Goal: Information Seeking & Learning: Find specific page/section

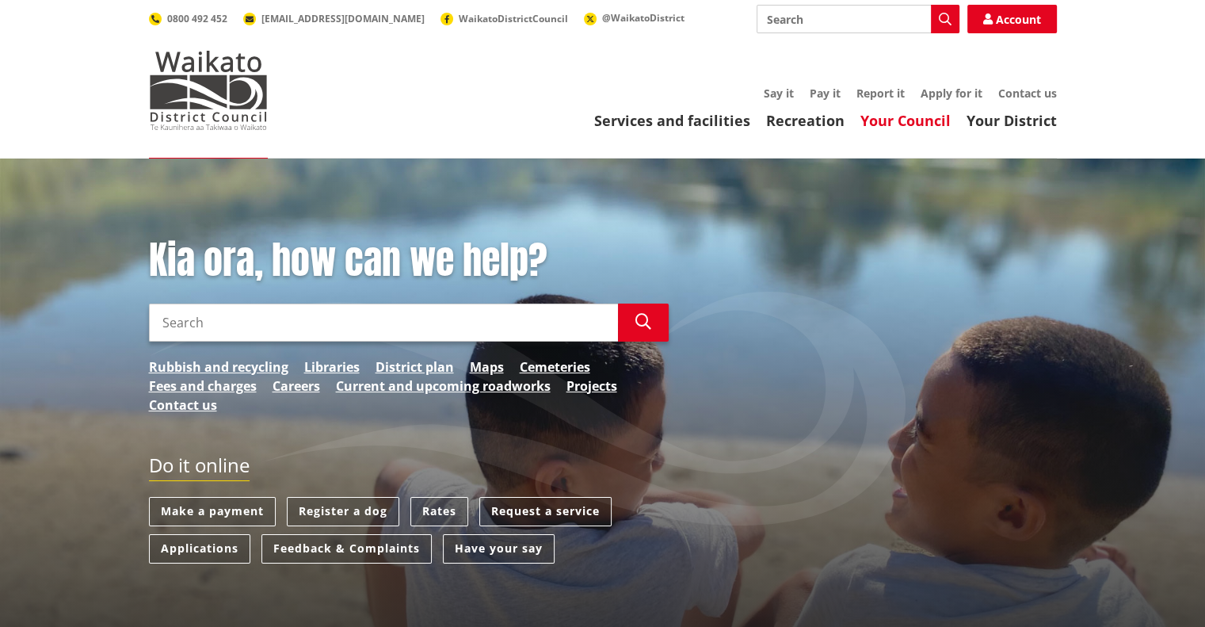
click at [917, 117] on link "Your Council" at bounding box center [906, 120] width 90 height 19
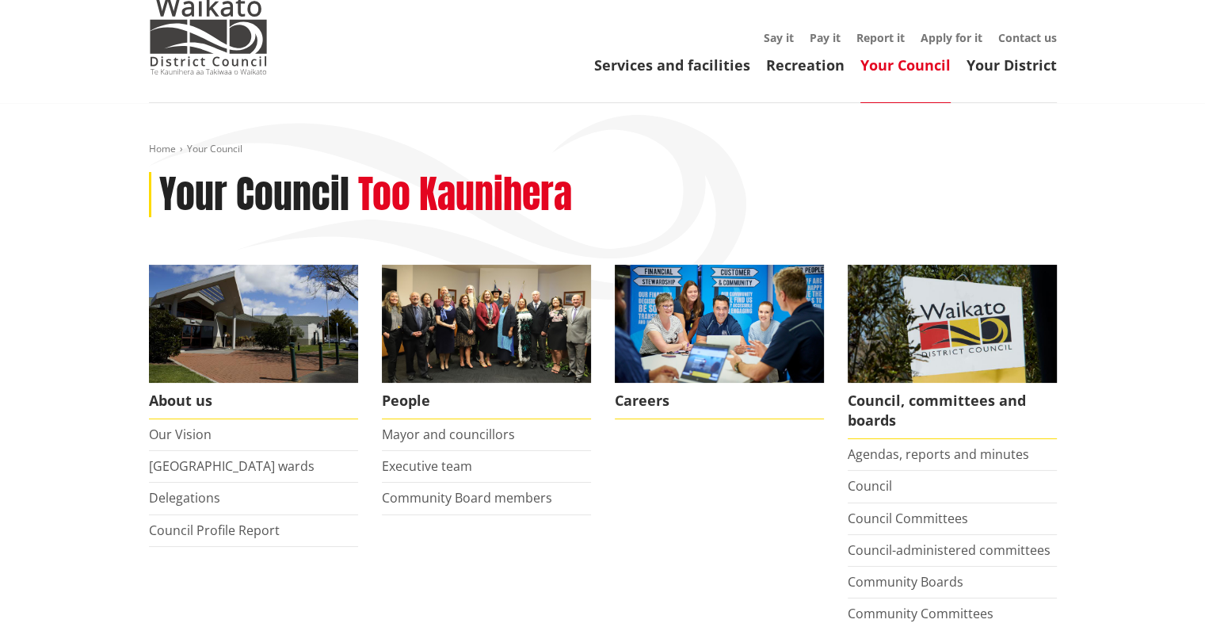
scroll to position [158, 0]
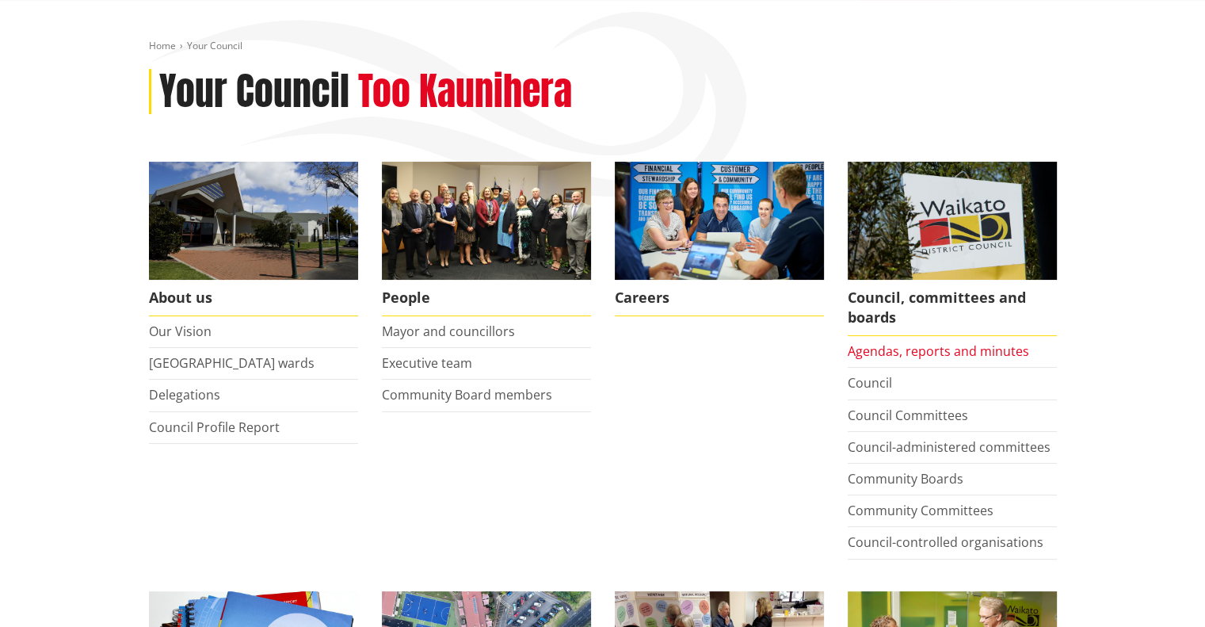
click at [999, 352] on link "Agendas, reports and minutes" at bounding box center [938, 350] width 181 height 17
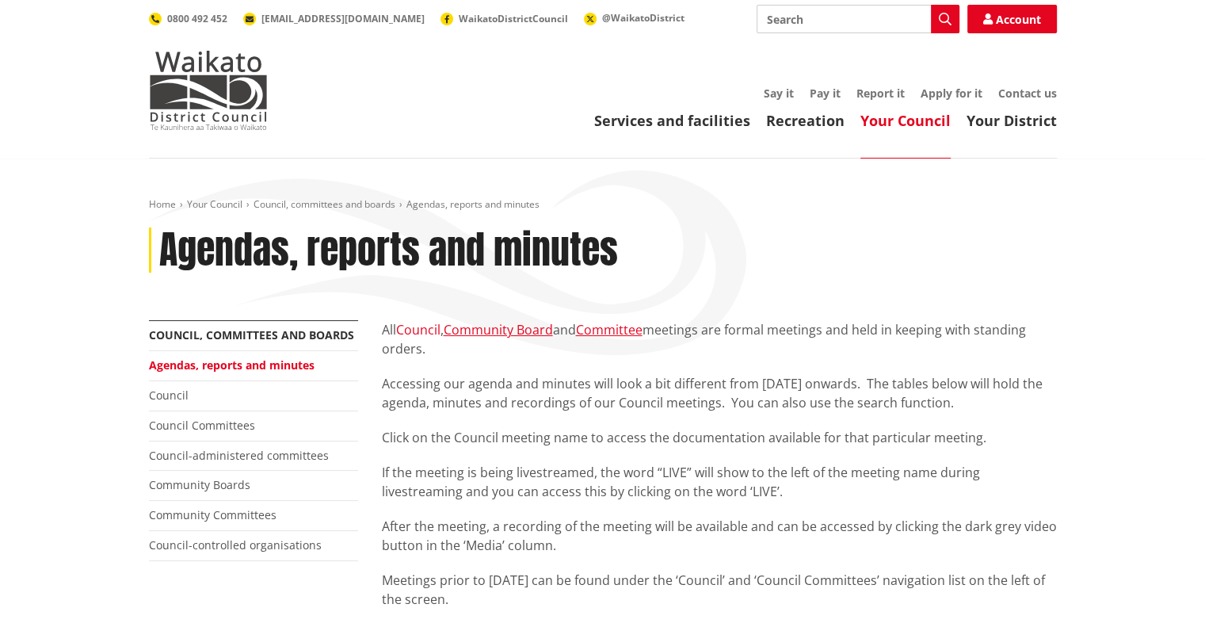
click at [419, 330] on link "Council" at bounding box center [418, 329] width 44 height 17
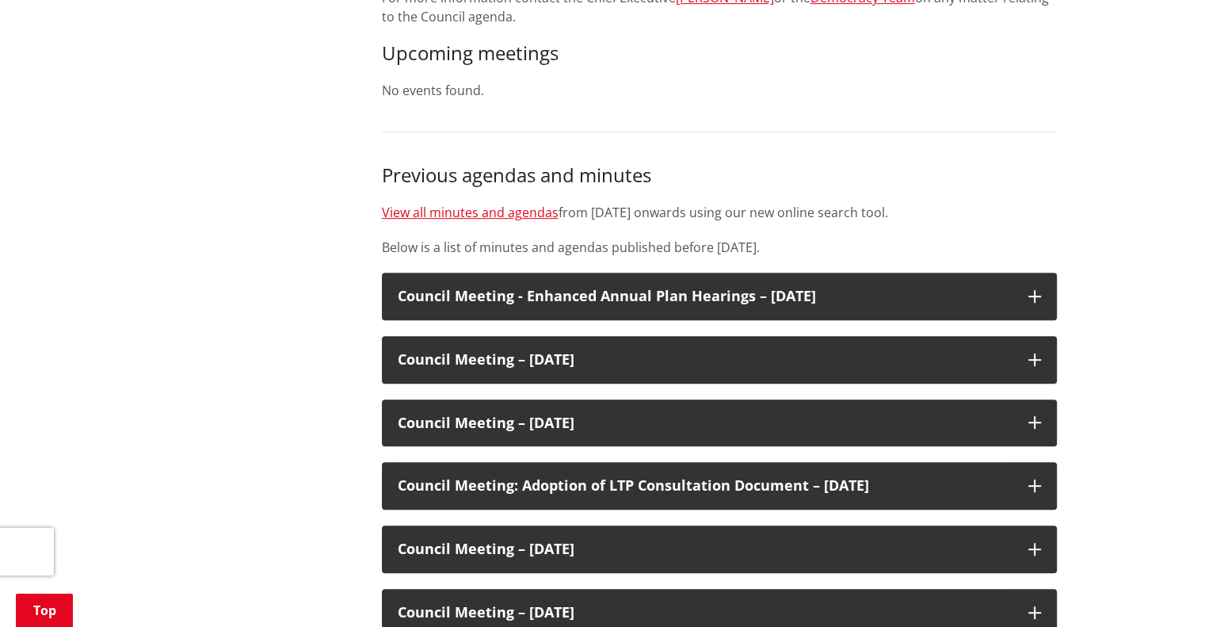
scroll to position [555, 0]
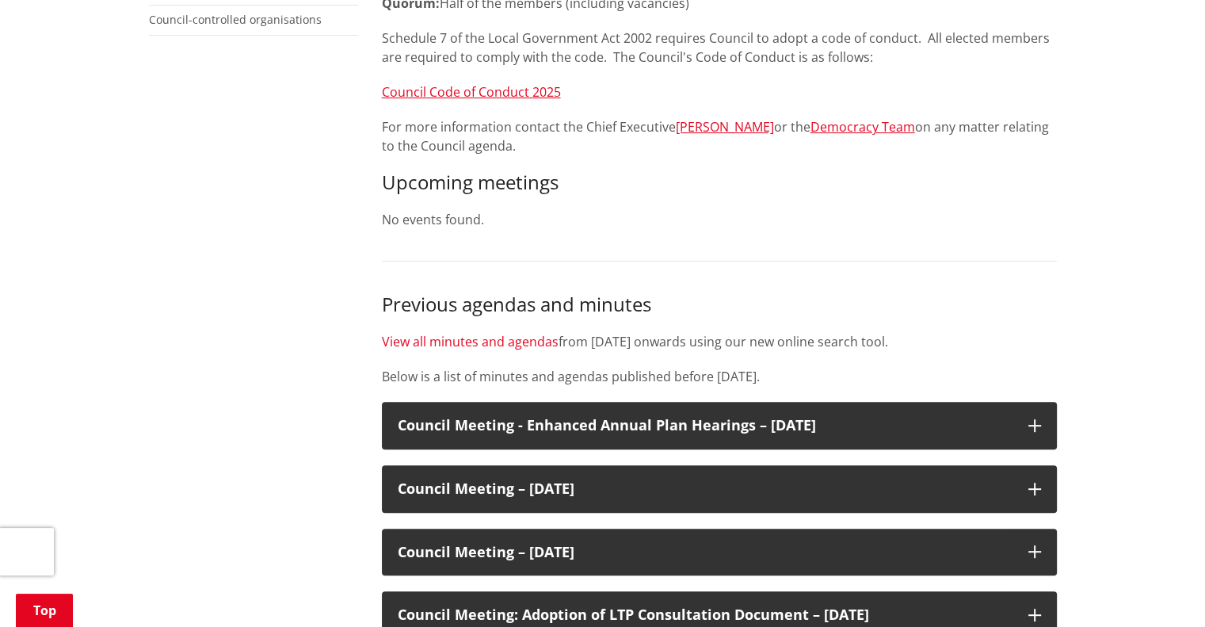
click at [460, 338] on link "View all minutes and agendas" at bounding box center [470, 341] width 177 height 17
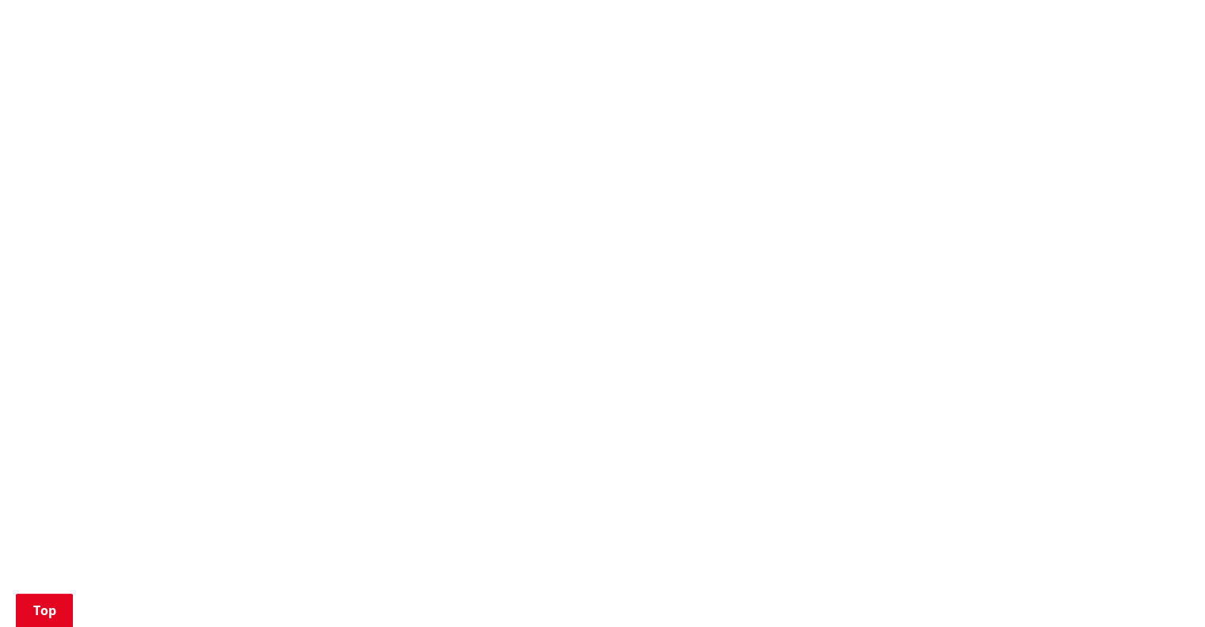
scroll to position [951, 0]
click at [1087, 388] on div "Home Your Council Council, committees and boards Agendas, reports and minutes A…" at bounding box center [602, 285] width 1205 height 2154
